Goal: Find specific page/section: Find specific page/section

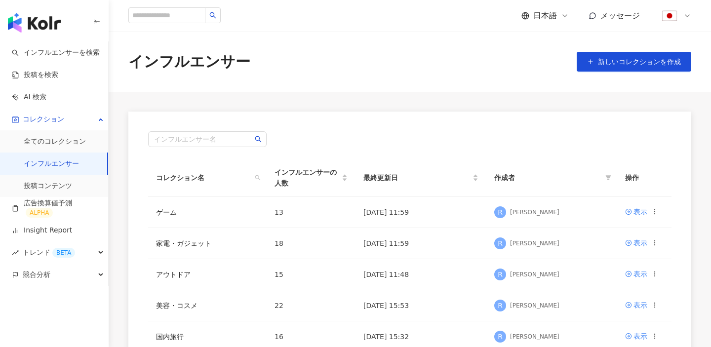
click at [51, 164] on link "インフルエンサー" at bounding box center [51, 164] width 55 height 10
click at [57, 143] on link "全てのコレクション" at bounding box center [55, 142] width 62 height 10
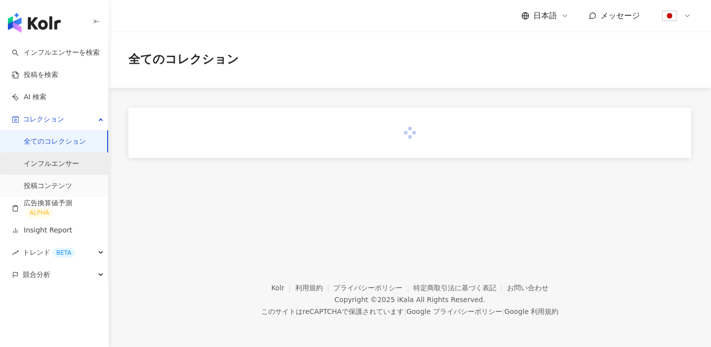
click at [54, 166] on link "インフルエンサー" at bounding box center [51, 164] width 55 height 10
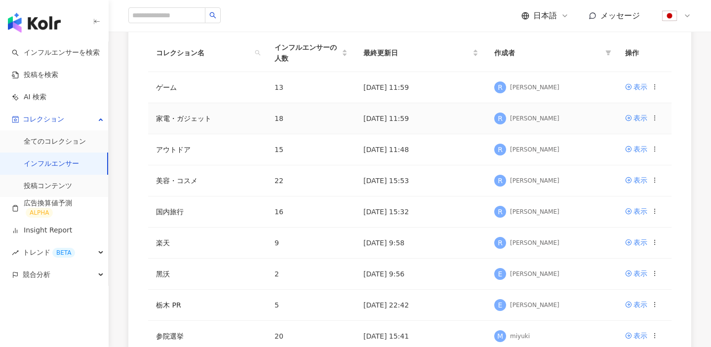
scroll to position [127, 0]
